Goal: Obtain resource: Download file/media

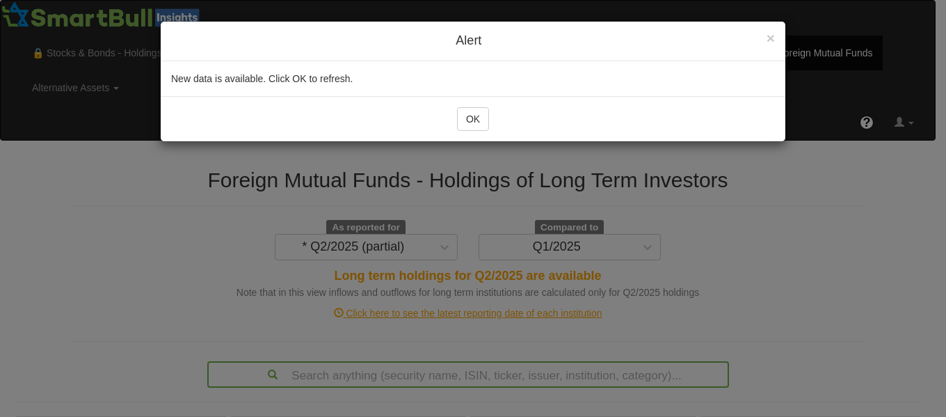
scroll to position [99, 0]
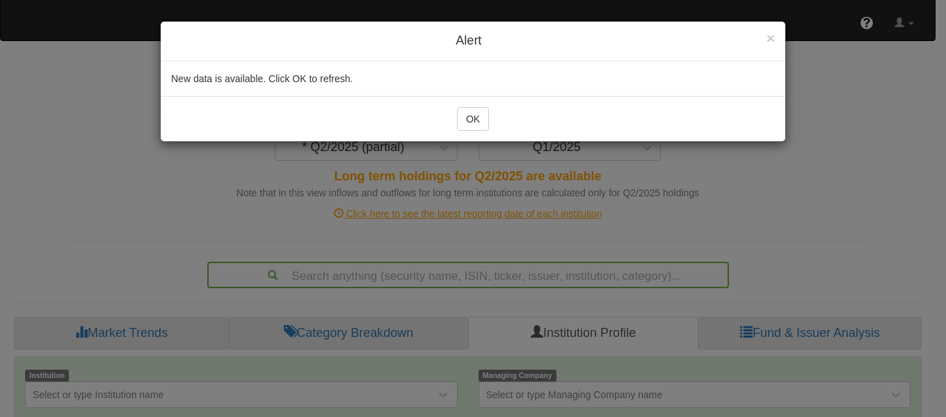
click at [467, 102] on div "OK" at bounding box center [473, 118] width 625 height 45
click at [485, 129] on button "OK" at bounding box center [473, 119] width 32 height 24
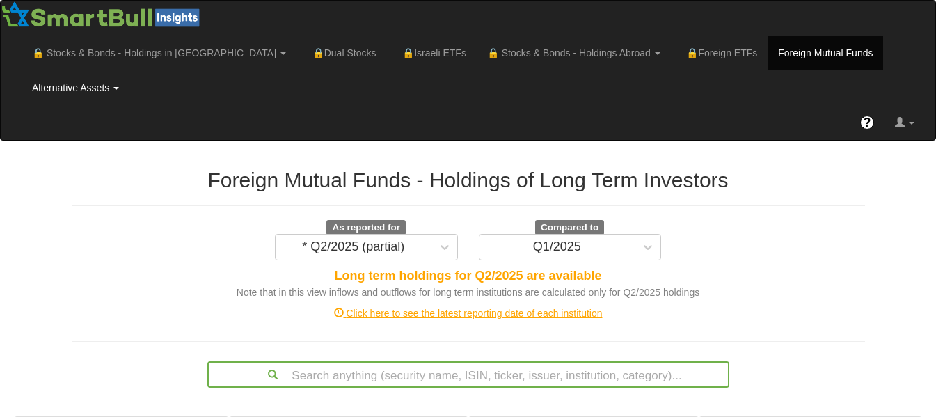
click at [129, 70] on link "Alternative Assets" at bounding box center [76, 87] width 108 height 35
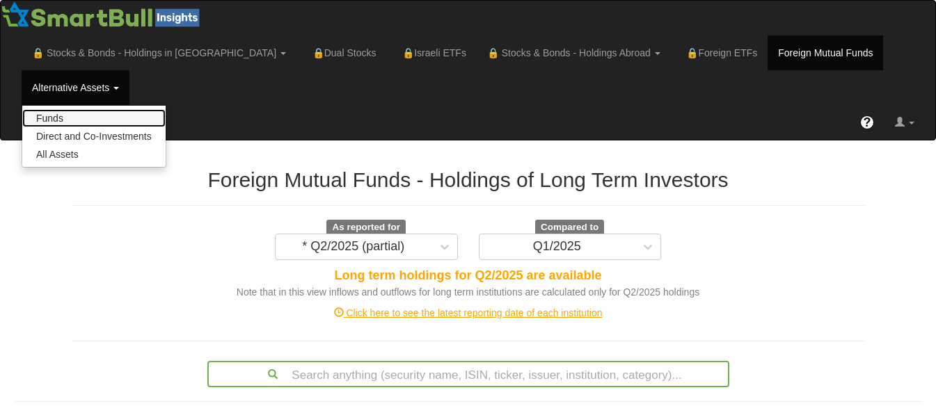
click at [166, 109] on link "Funds" at bounding box center [93, 118] width 143 height 18
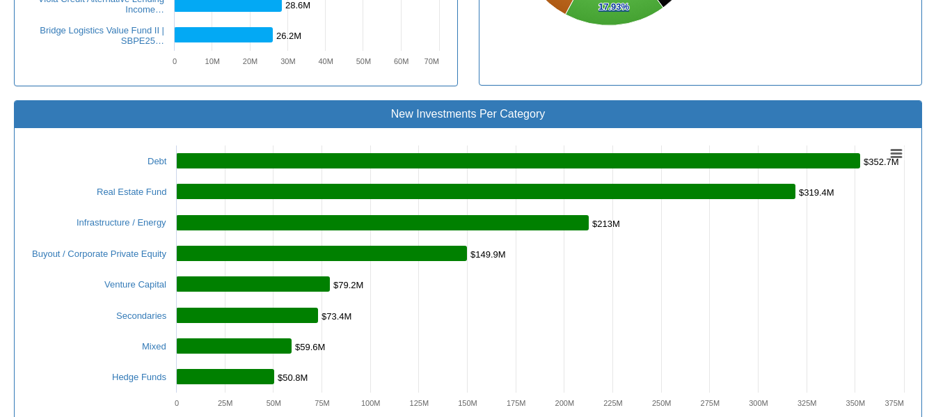
scroll to position [785, 0]
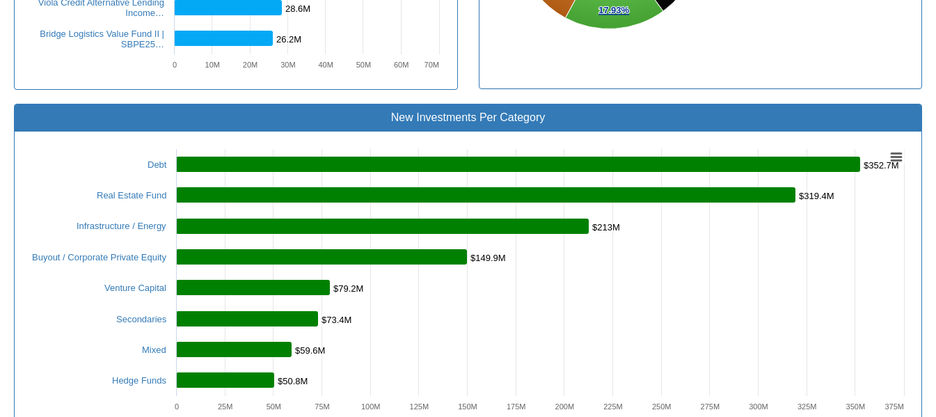
click at [934, 99] on div "Toggle navigation 🔒 Stocks & Bonds - Holdings in IL Stocks Bonds Stocks & Bonds…" at bounding box center [468, 184] width 936 height 1939
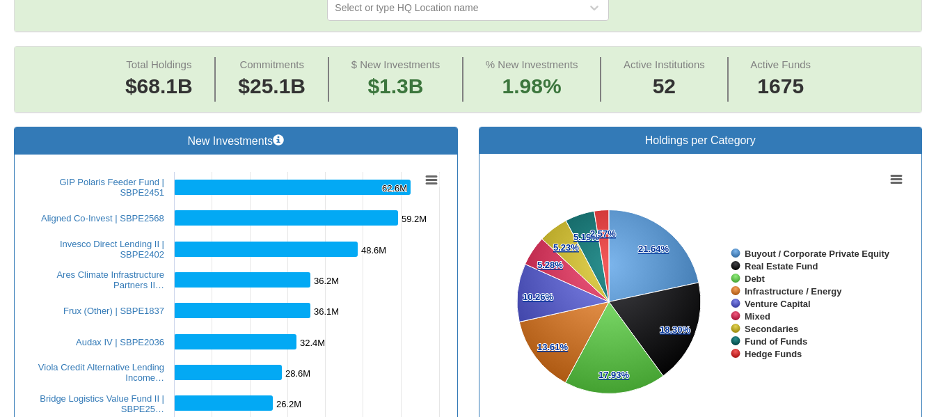
scroll to position [56, 0]
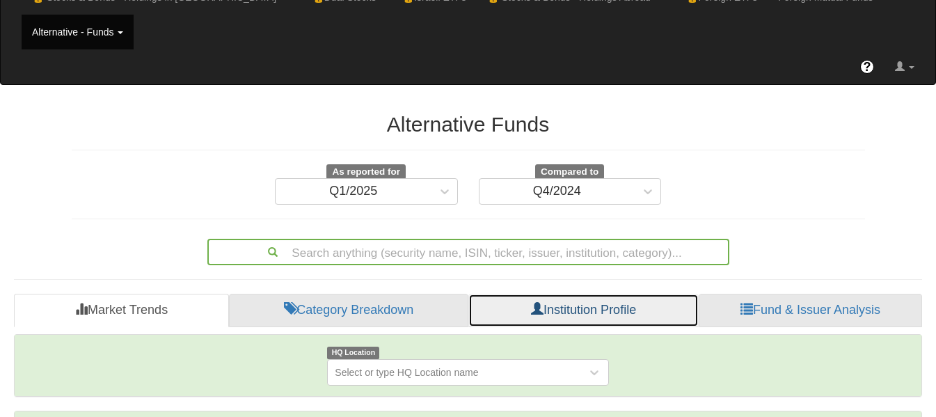
click at [558, 294] on link "Institution Profile" at bounding box center [583, 310] width 230 height 33
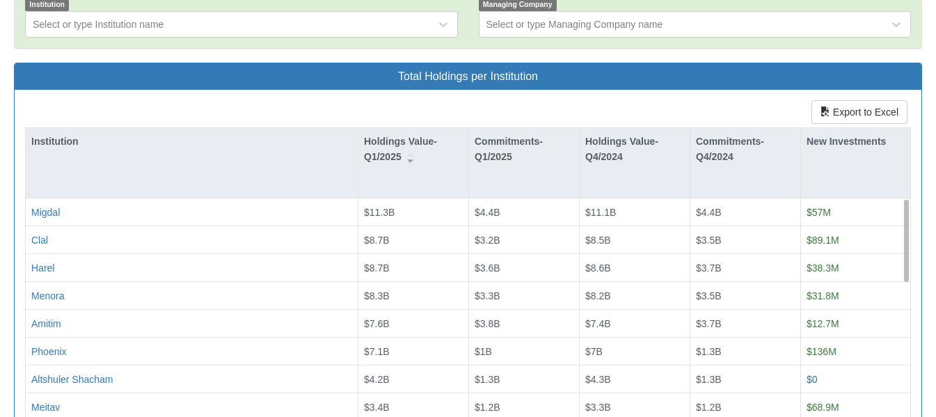
scroll to position [424, 0]
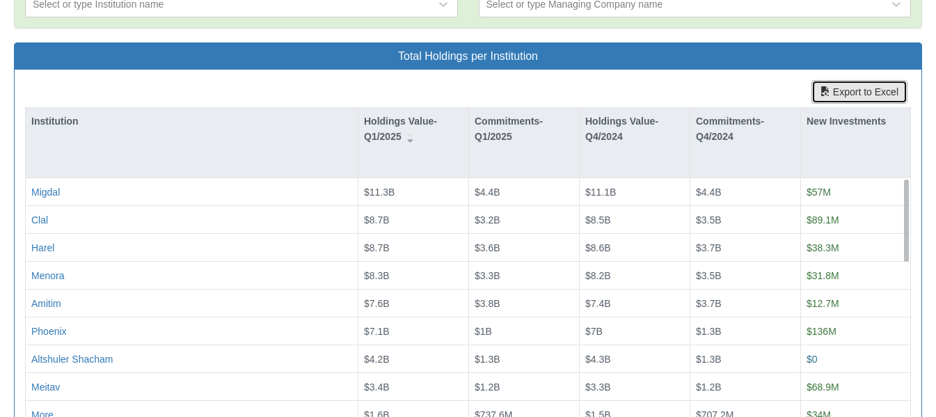
click at [872, 80] on button "Export to Excel" at bounding box center [859, 92] width 96 height 24
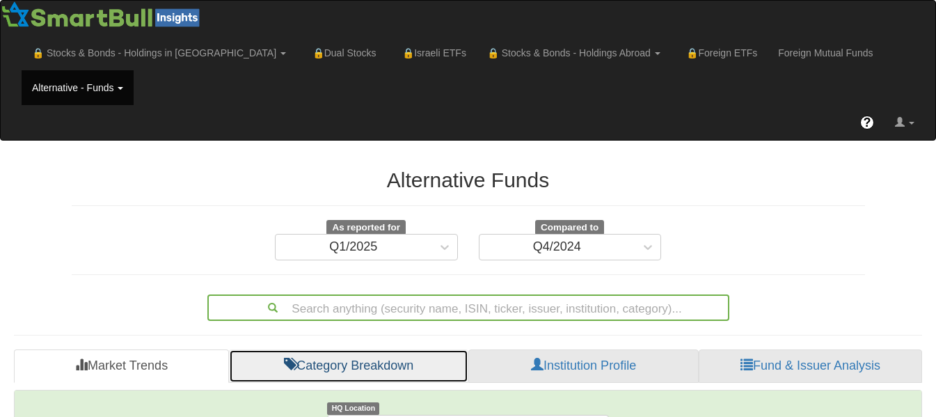
click at [364, 349] on link "Category Breakdown" at bounding box center [348, 365] width 239 height 33
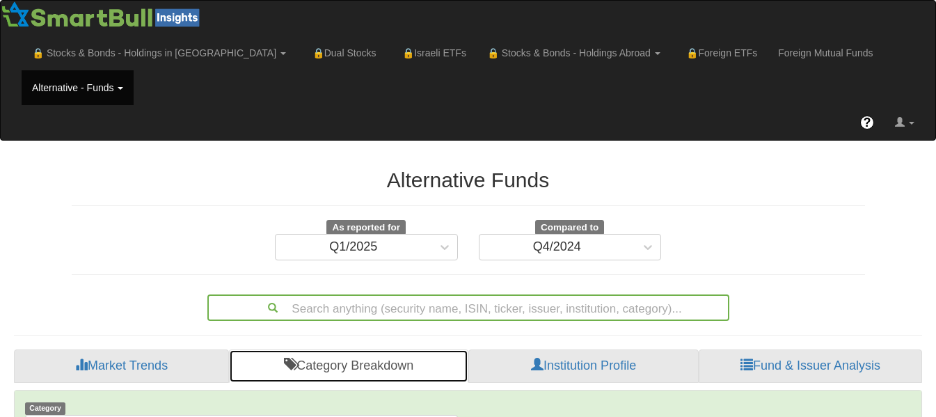
scroll to position [364, 0]
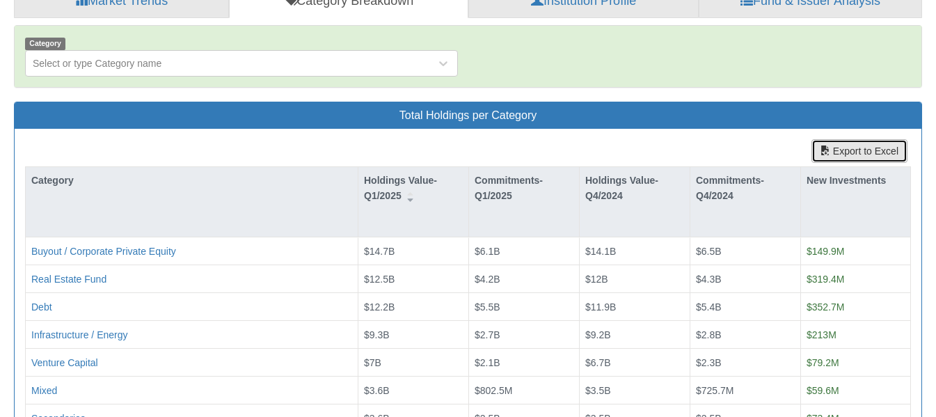
click at [872, 139] on button "Export to Excel" at bounding box center [859, 151] width 96 height 24
click at [837, 139] on button "Export to Excel" at bounding box center [859, 151] width 96 height 24
